Goal: Information Seeking & Learning: Learn about a topic

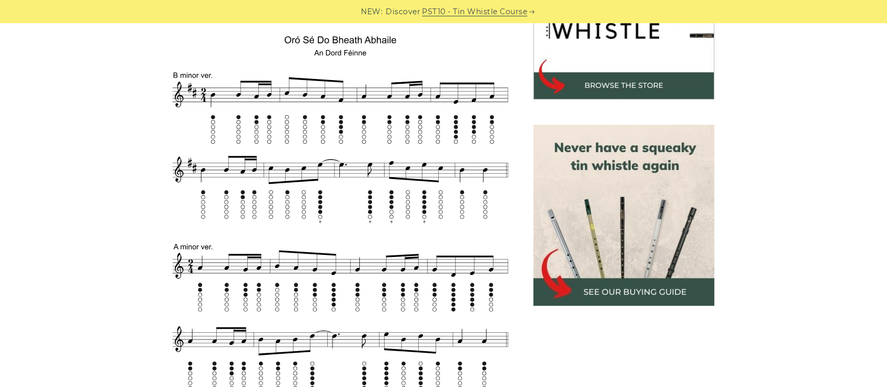
scroll to position [383, 0]
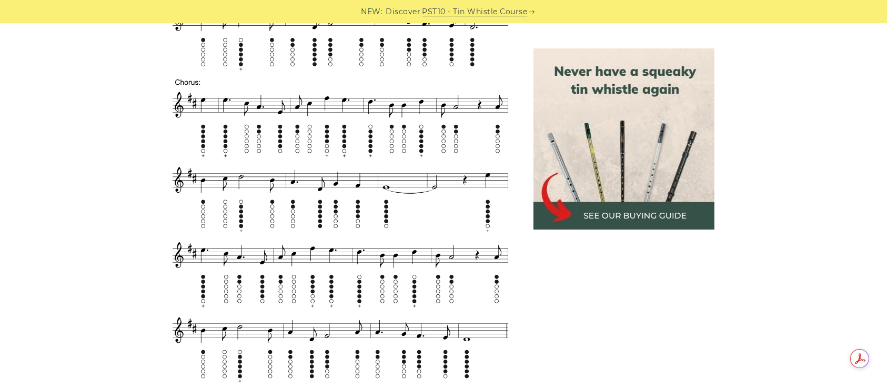
scroll to position [660, 0]
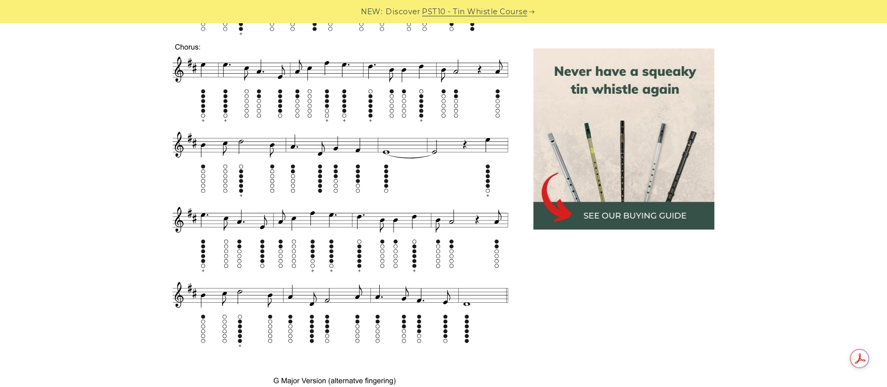
click at [623, 215] on img at bounding box center [624, 138] width 181 height 181
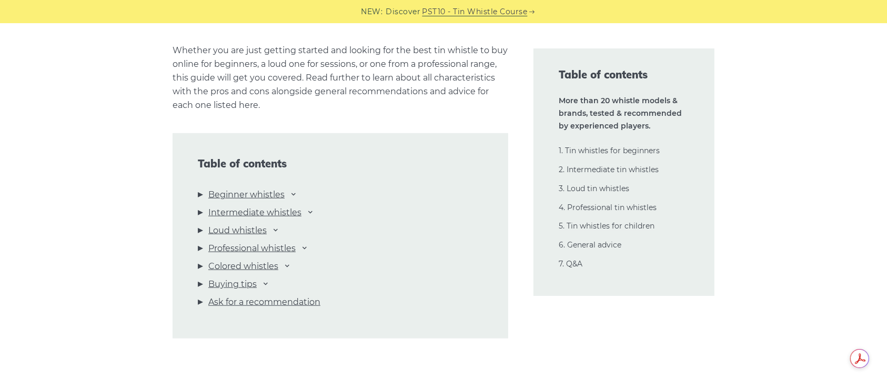
scroll to position [1068, 0]
click at [296, 246] on link "Professional whistles" at bounding box center [251, 246] width 87 height 14
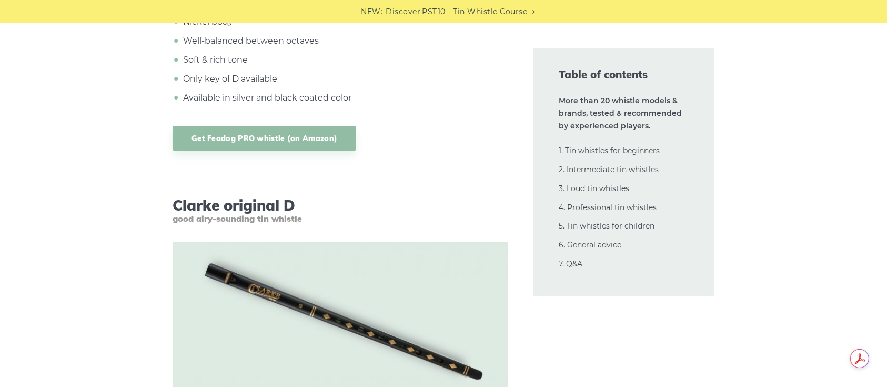
scroll to position [3319, 0]
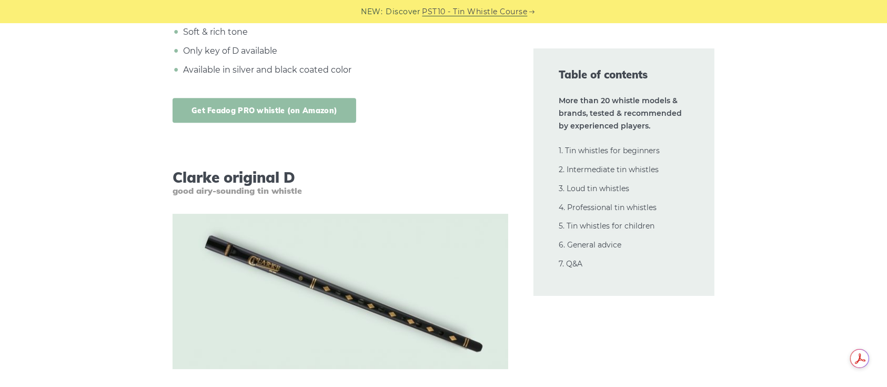
click at [291, 104] on link "Get Feadog PRO whistle (on Amazon)" at bounding box center [265, 110] width 184 height 25
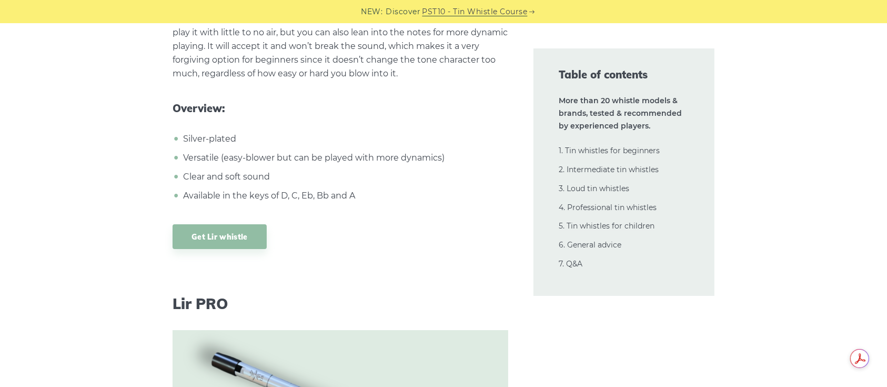
scroll to position [7635, 0]
click at [217, 224] on link "Get Lir whistle" at bounding box center [220, 236] width 94 height 25
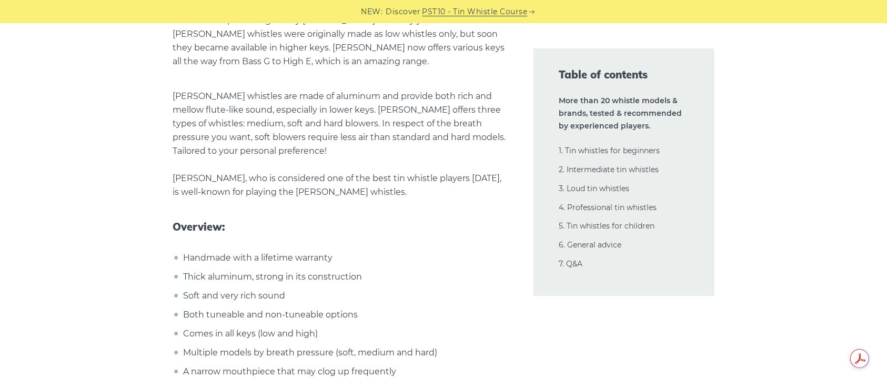
scroll to position [14891, 0]
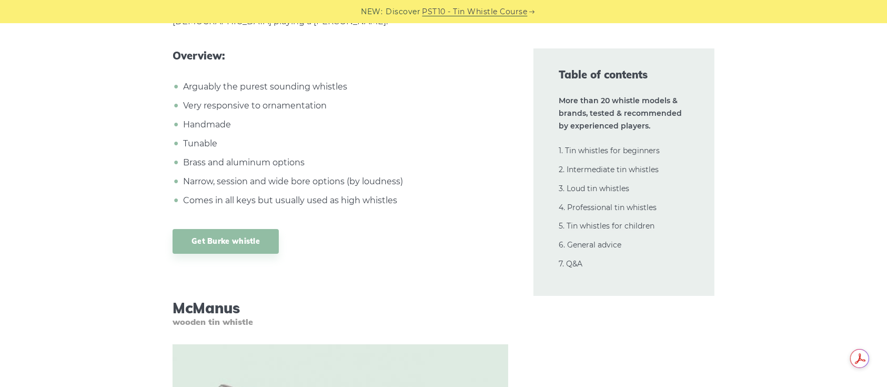
scroll to position [15841, 0]
click at [213, 228] on link "Get Burke whistle" at bounding box center [226, 240] width 106 height 25
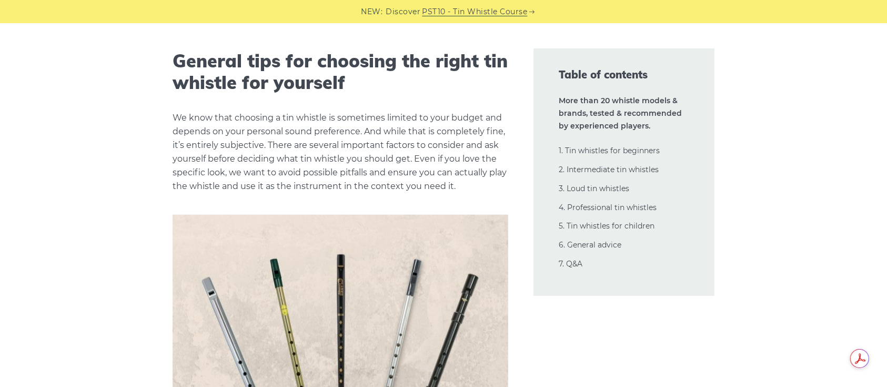
scroll to position [21279, 0]
